Goal: Task Accomplishment & Management: Use online tool/utility

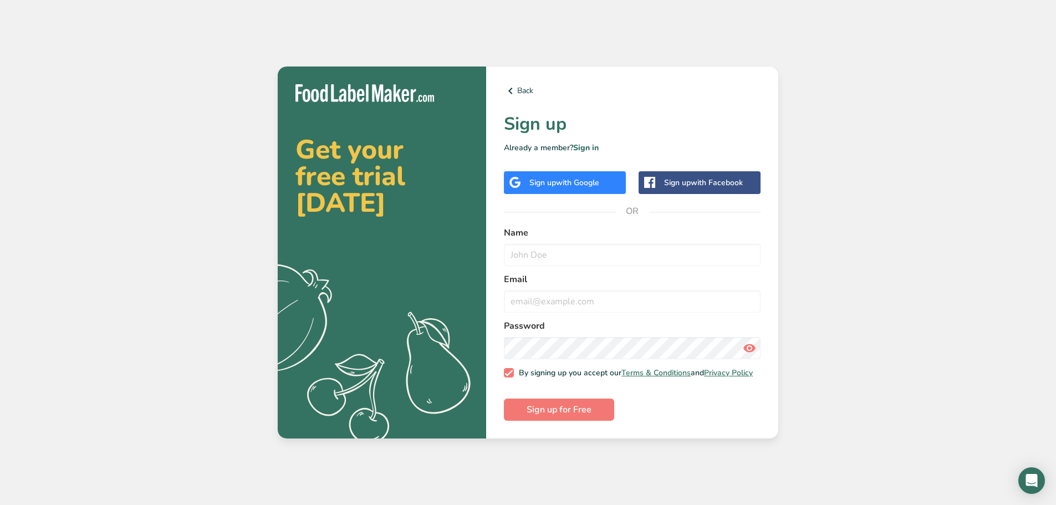
click at [563, 180] on span "with Google" at bounding box center [577, 182] width 43 height 11
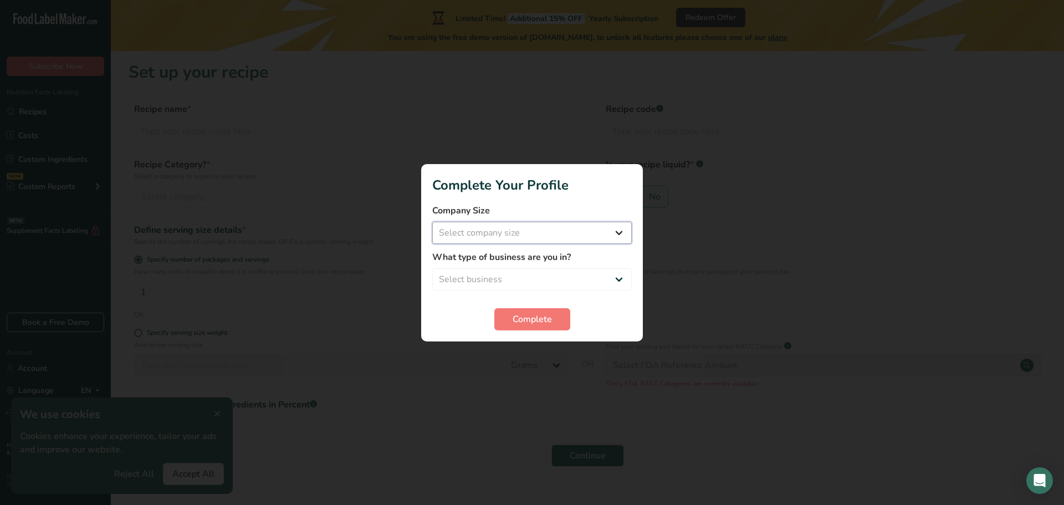
click at [526, 223] on select "Select company size Fewer than 10 Employees 10 to 50 Employees 51 to 500 Employ…" at bounding box center [531, 233] width 199 height 22
select select "1"
click at [432, 222] on select "Select company size Fewer than 10 Employees 10 to 50 Employees 51 to 500 Employ…" at bounding box center [531, 233] width 199 height 22
click at [537, 273] on select "Select business Packaged Food Manufacturer Restaurant & Cafe Bakery Meal Plans …" at bounding box center [531, 279] width 199 height 22
select select "5"
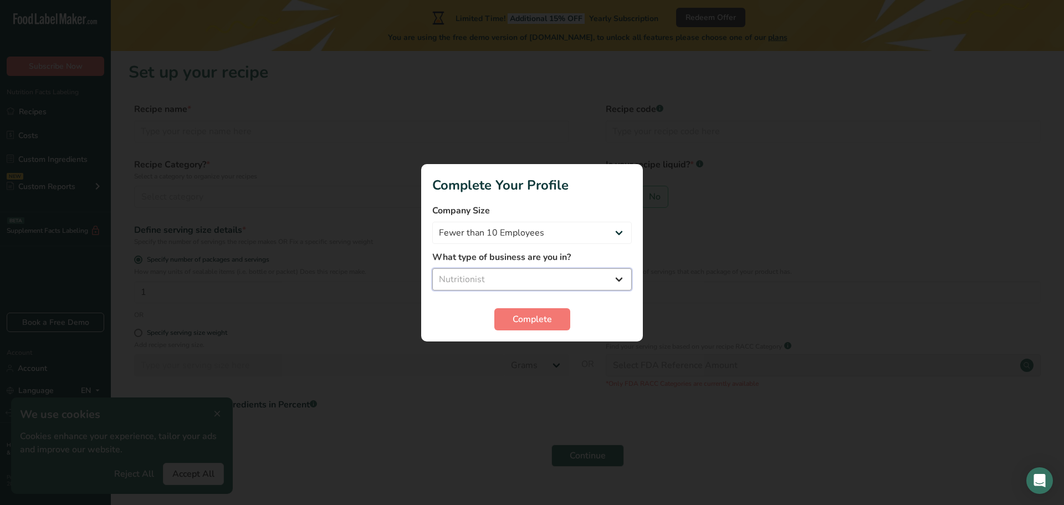
click at [432, 268] on select "Select business Packaged Food Manufacturer Restaurant & Cafe Bakery Meal Plans …" at bounding box center [531, 279] width 199 height 22
click at [510, 317] on button "Complete" at bounding box center [532, 319] width 76 height 22
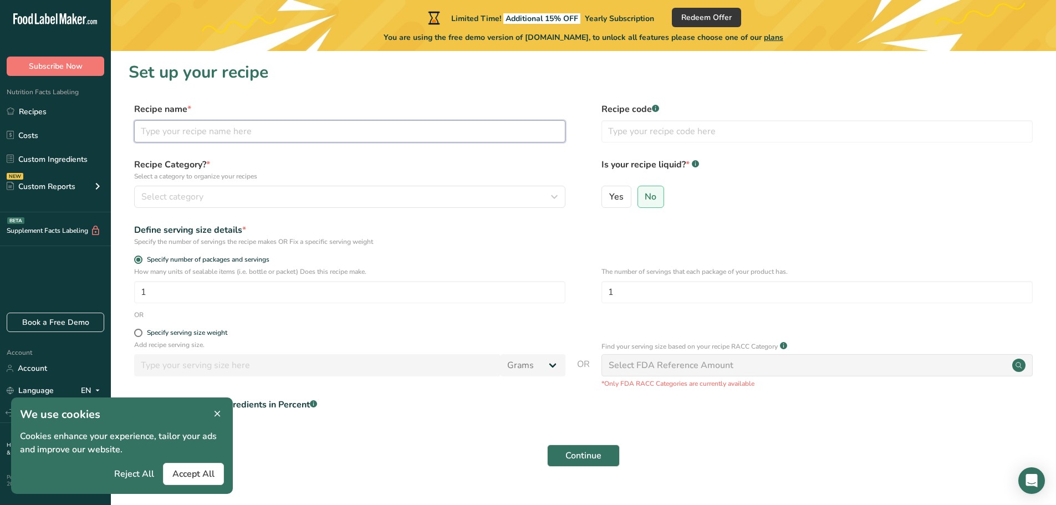
click at [193, 132] on input "text" at bounding box center [349, 131] width 431 height 22
type input "Chilli sin Carne"
click at [261, 197] on div "Select category" at bounding box center [346, 196] width 410 height 13
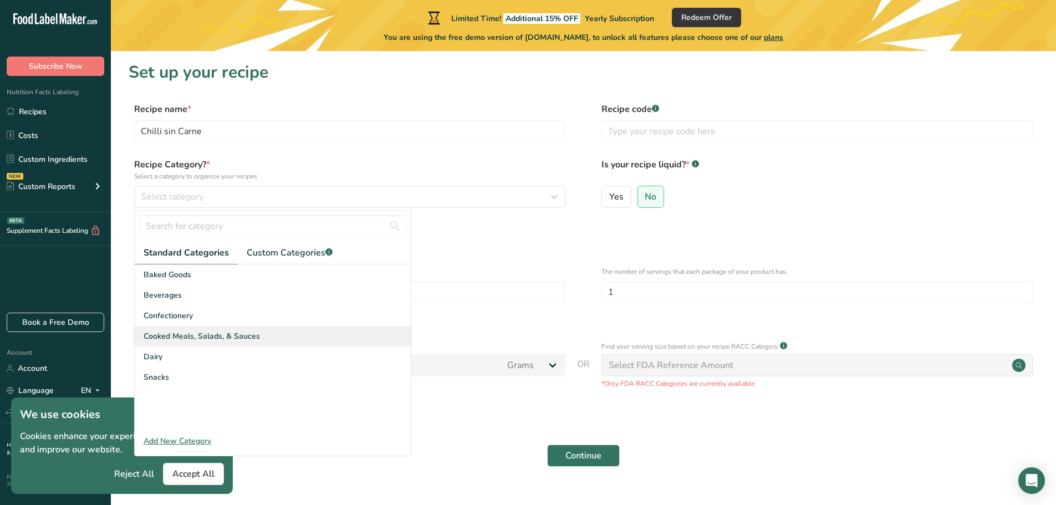
click at [237, 339] on span "Cooked Meals, Salads, & Sauces" at bounding box center [202, 336] width 116 height 12
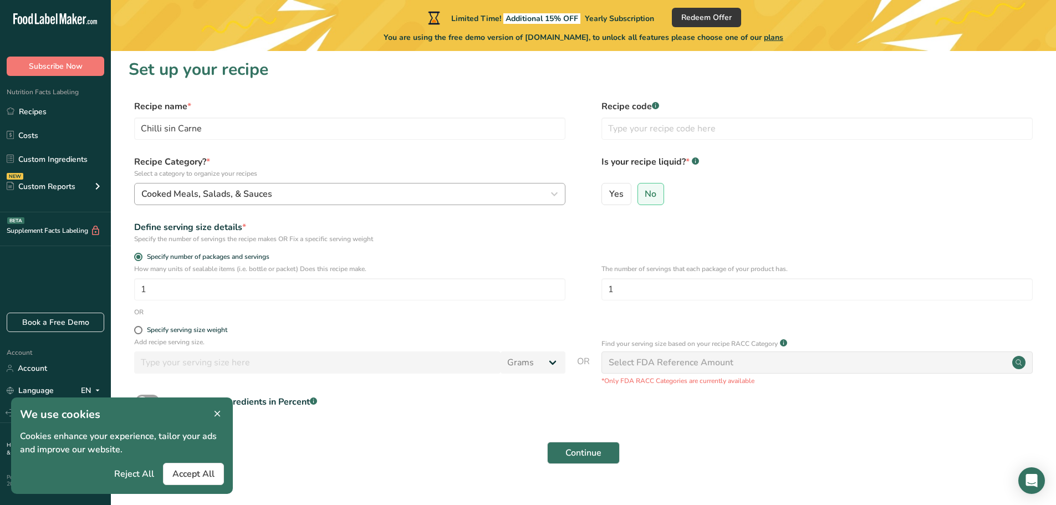
scroll to position [22, 0]
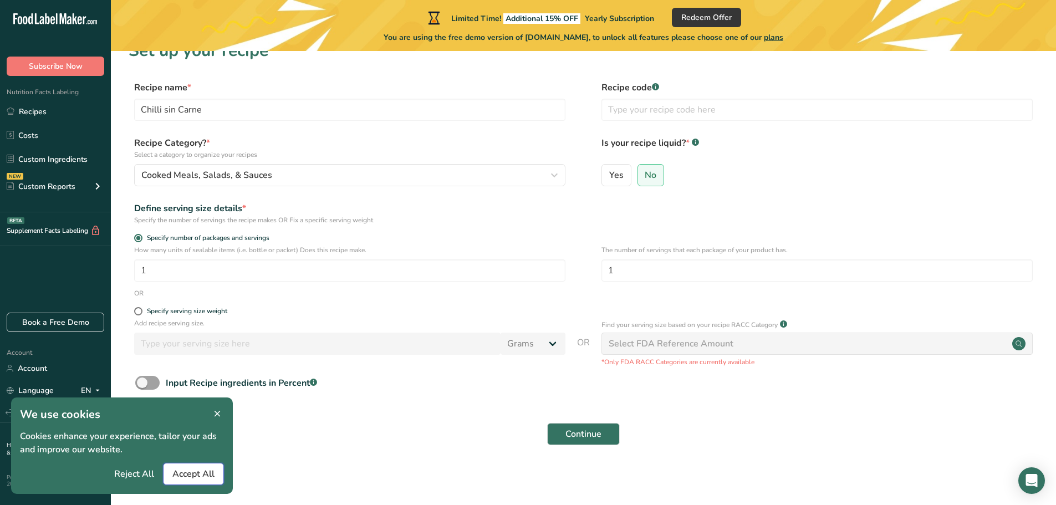
click at [185, 468] on span "Accept All" at bounding box center [193, 473] width 42 height 13
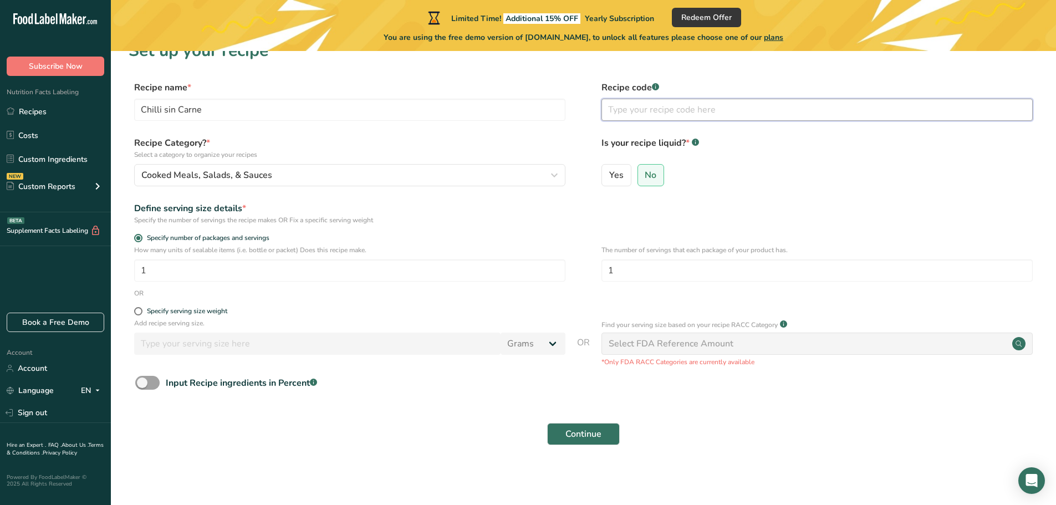
click at [664, 104] on input "text" at bounding box center [816, 110] width 431 height 22
type input "1"
click at [699, 352] on div "Select FDA Reference Amount" at bounding box center [816, 343] width 431 height 22
click at [619, 432] on div "Continue" at bounding box center [583, 433] width 909 height 35
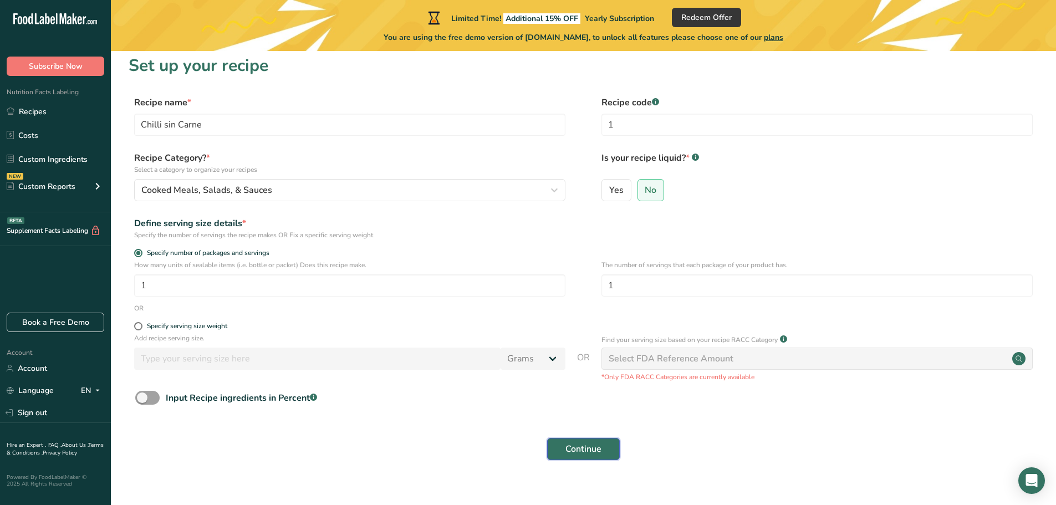
scroll to position [0, 0]
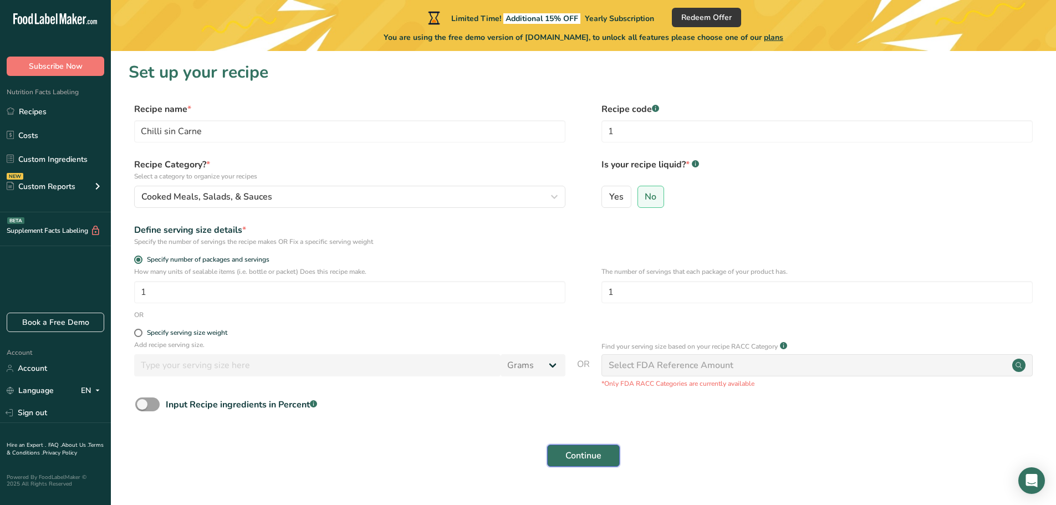
click at [562, 450] on button "Continue" at bounding box center [583, 455] width 73 height 22
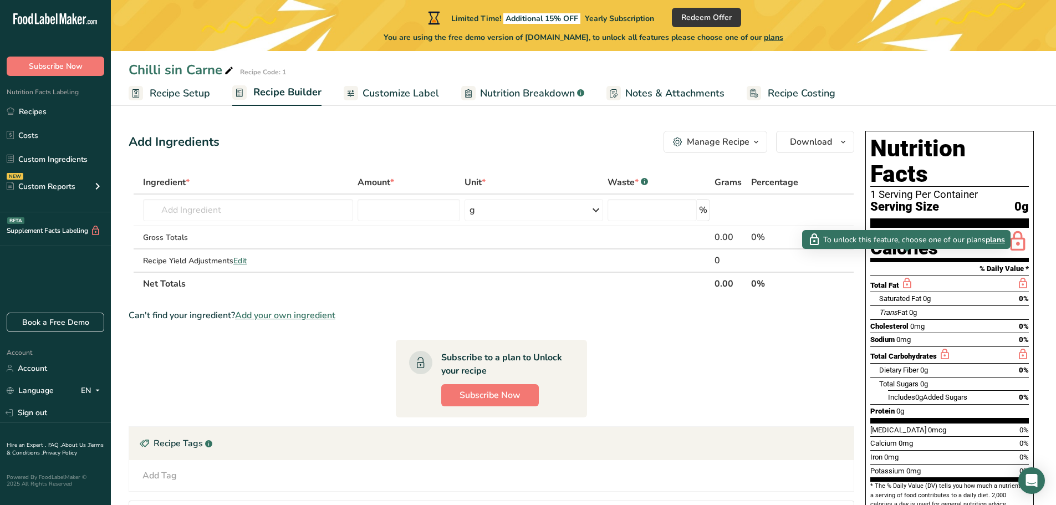
click at [901, 294] on span "Saturated Fat" at bounding box center [900, 298] width 42 height 8
click at [906, 276] on icon at bounding box center [906, 283] width 12 height 14
